Goal: Complete application form

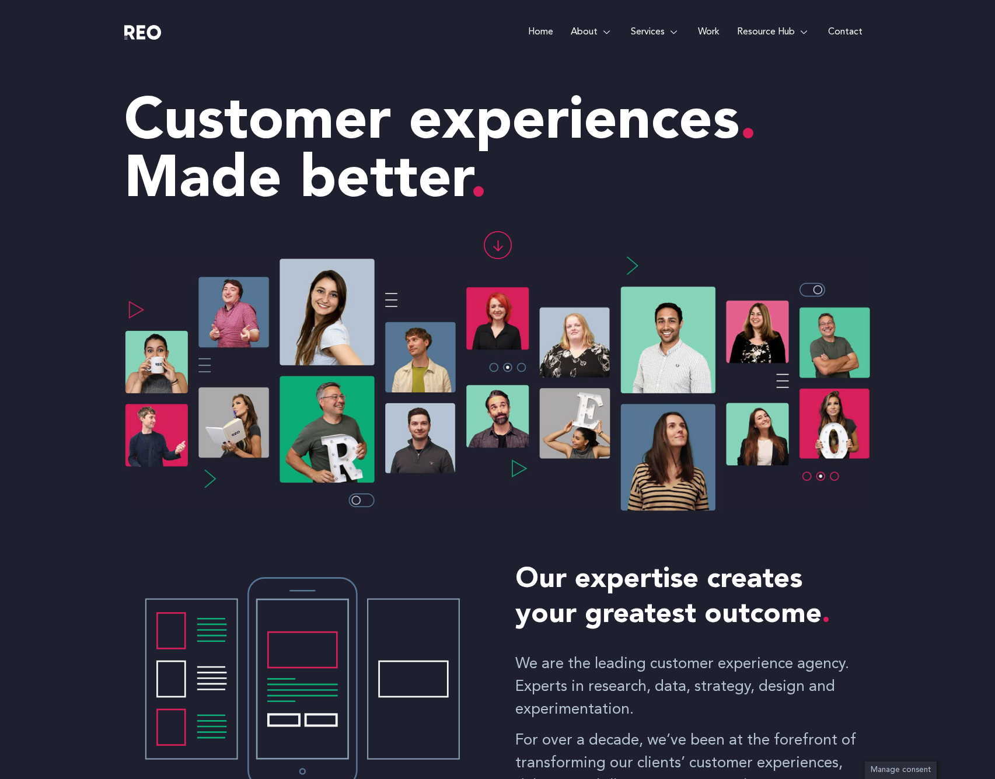
click at [602, 33] on e-page-transition at bounding box center [497, 389] width 995 height 779
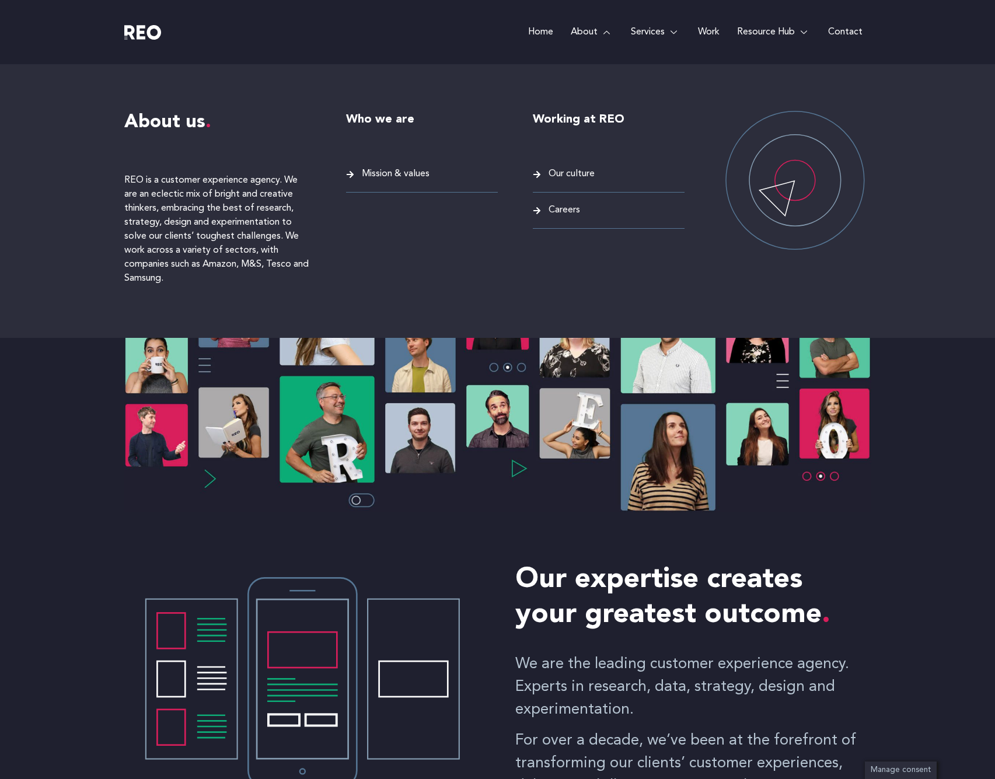
click at [554, 214] on span "Careers" at bounding box center [562, 210] width 34 height 16
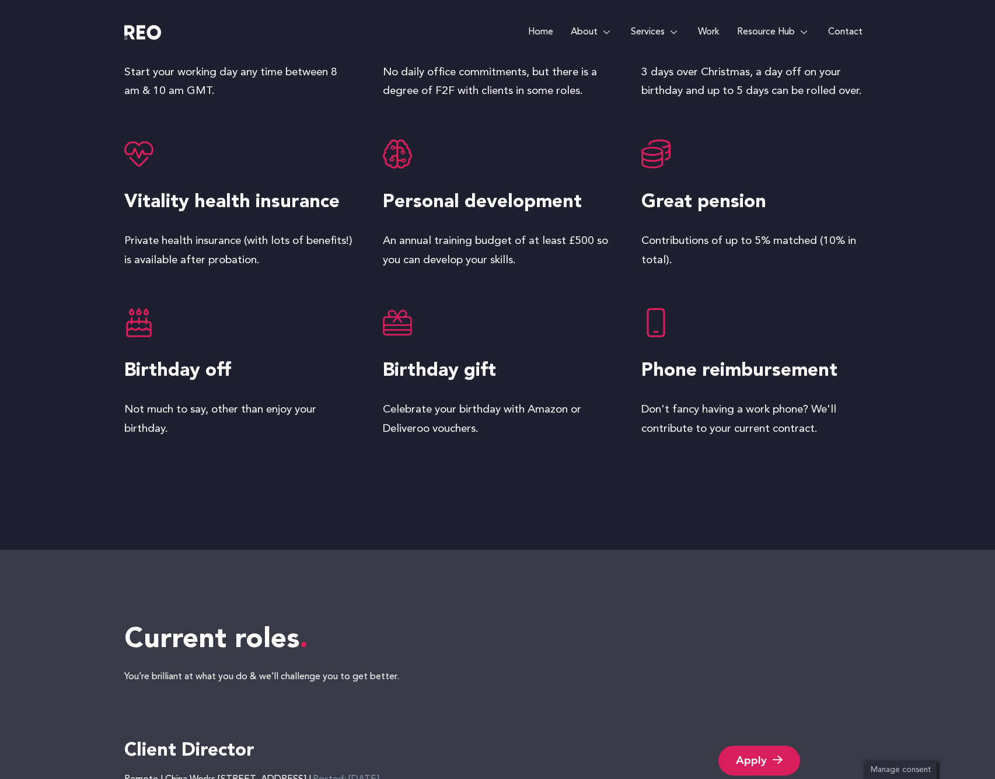
scroll to position [2565, 0]
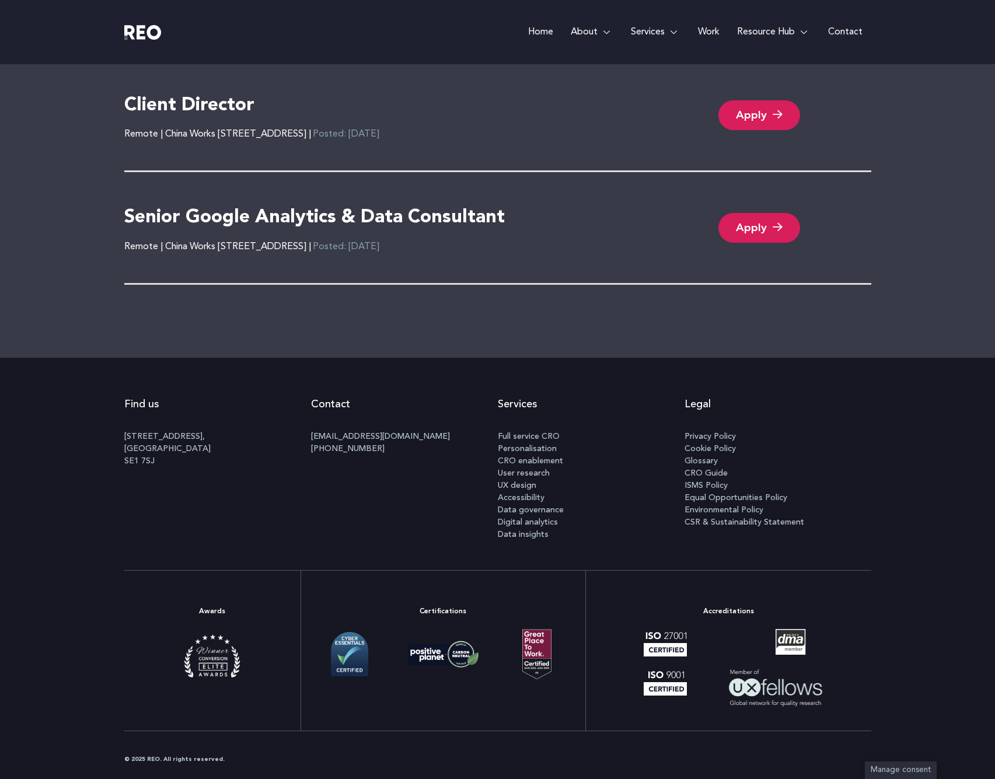
click at [720, 111] on link "Apply" at bounding box center [759, 115] width 82 height 30
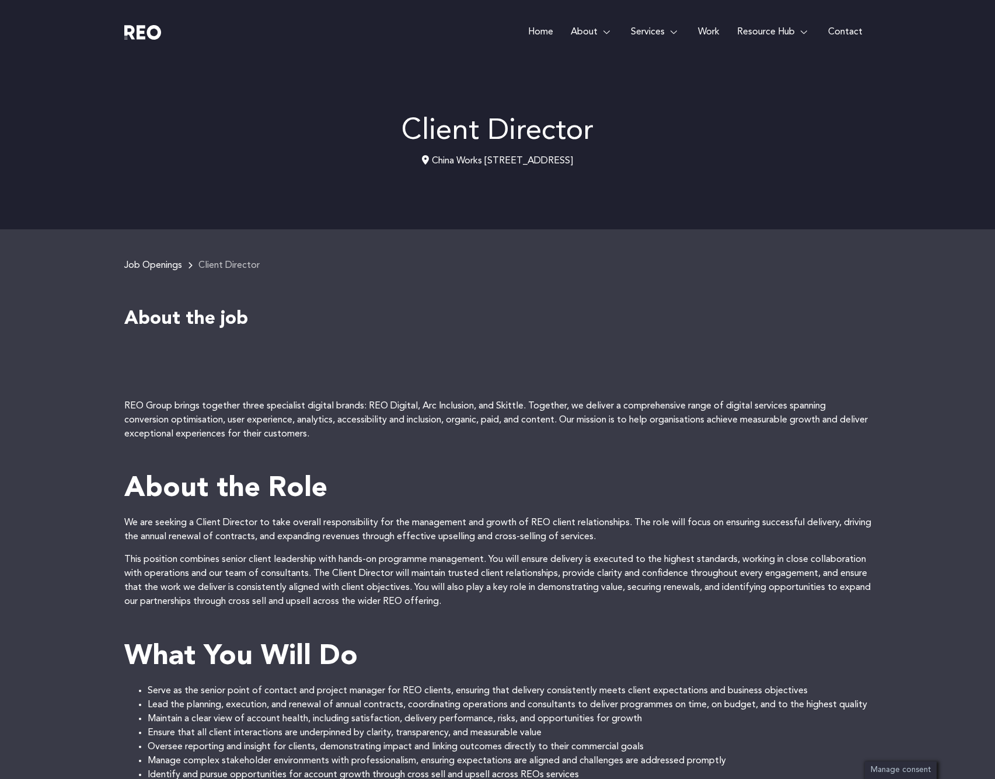
scroll to position [957, 0]
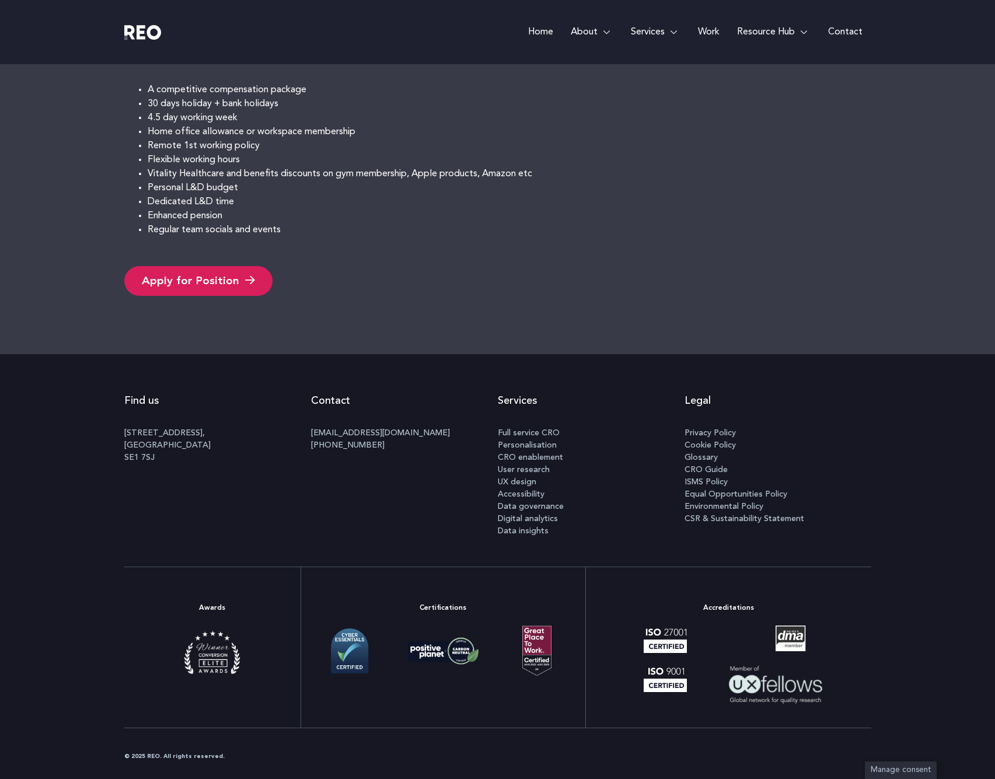
click at [239, 272] on link "Apply for Position" at bounding box center [198, 281] width 148 height 30
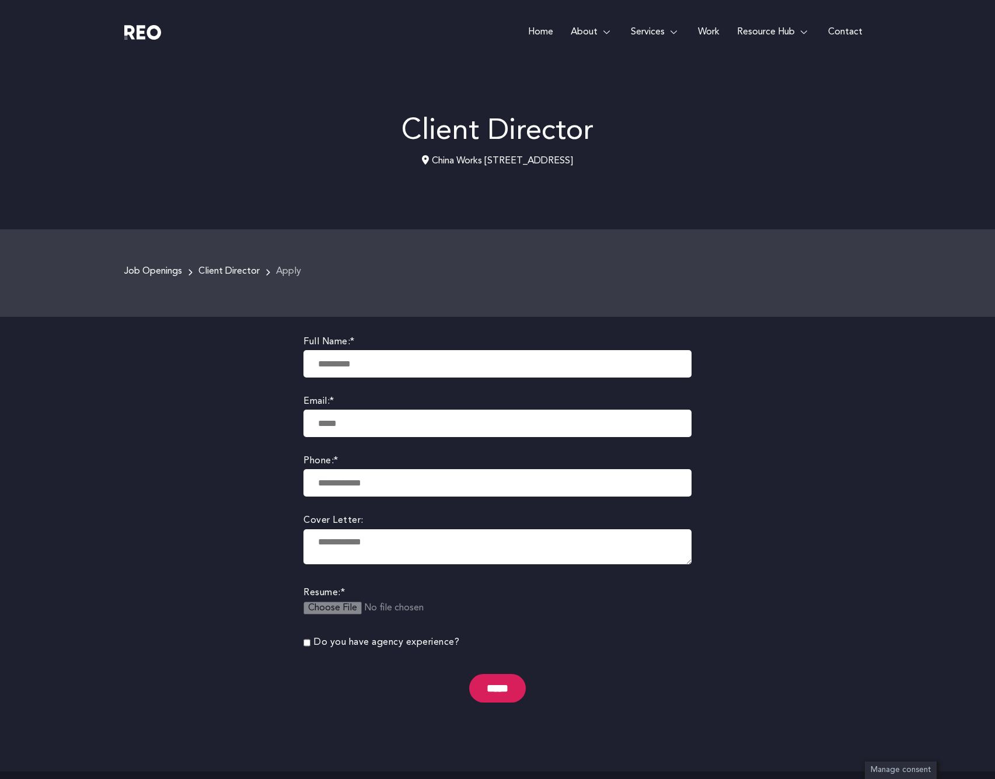
click at [359, 533] on textarea at bounding box center [497, 546] width 388 height 35
